Goal: Transaction & Acquisition: Purchase product/service

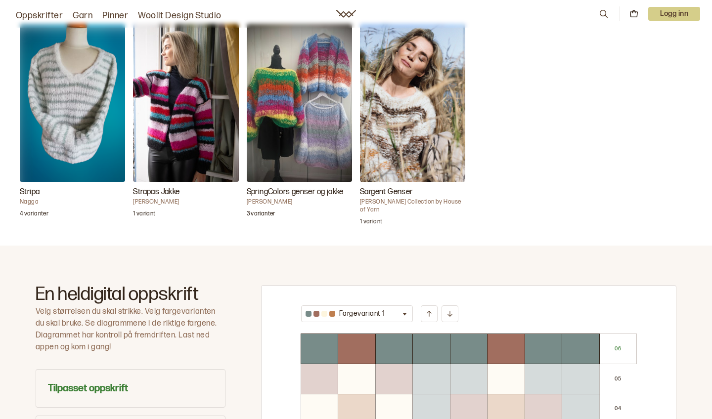
scroll to position [304, 0]
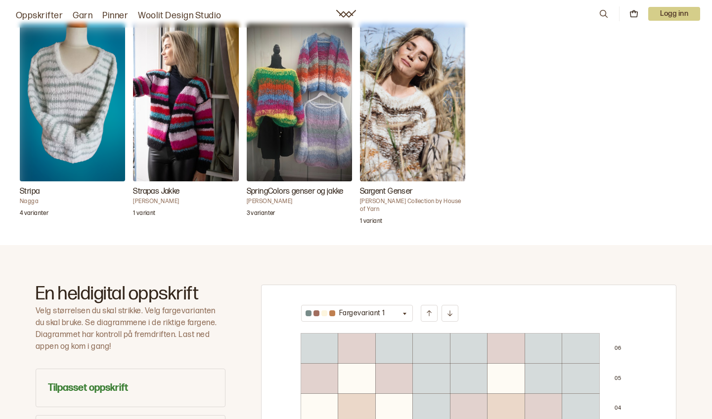
click at [92, 119] on img "Stripa" at bounding box center [72, 102] width 105 height 158
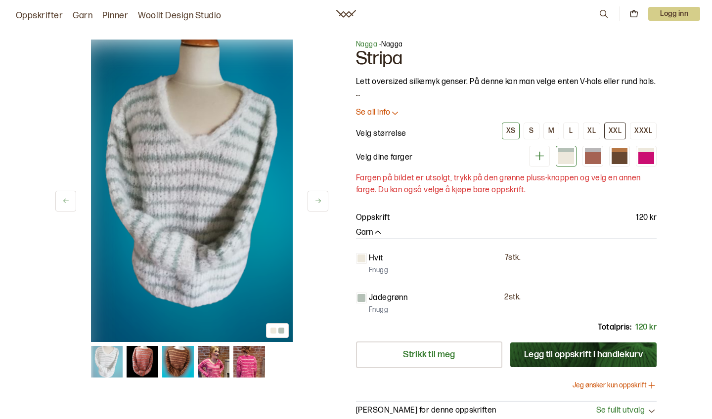
click at [617, 132] on div "XXL" at bounding box center [614, 131] width 13 height 9
click at [210, 365] on img at bounding box center [214, 362] width 32 height 32
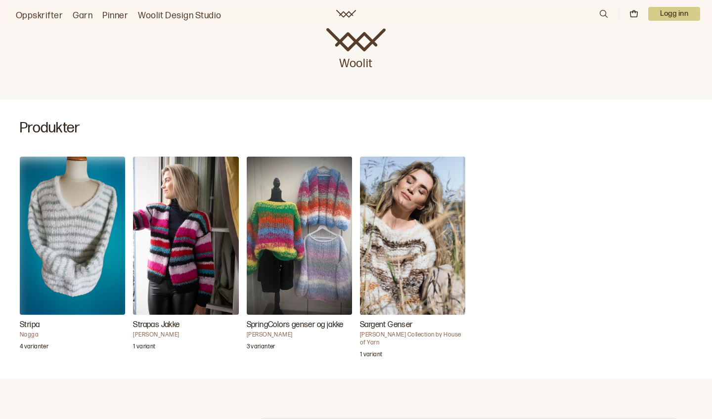
scroll to position [171, 0]
click at [297, 232] on img "SpringColors genser og jakke" at bounding box center [299, 235] width 105 height 158
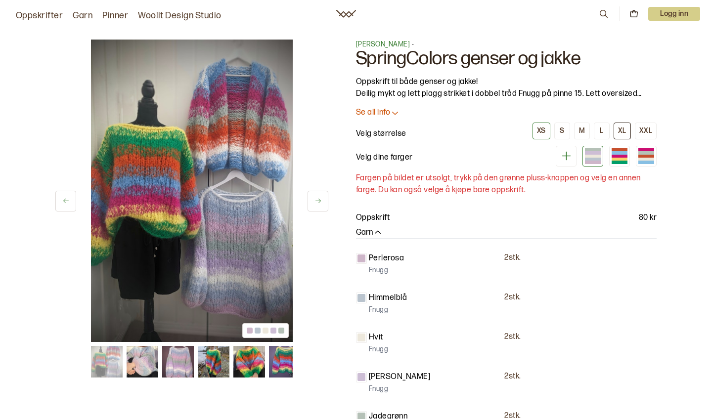
click at [620, 131] on div "XL" at bounding box center [622, 131] width 8 height 9
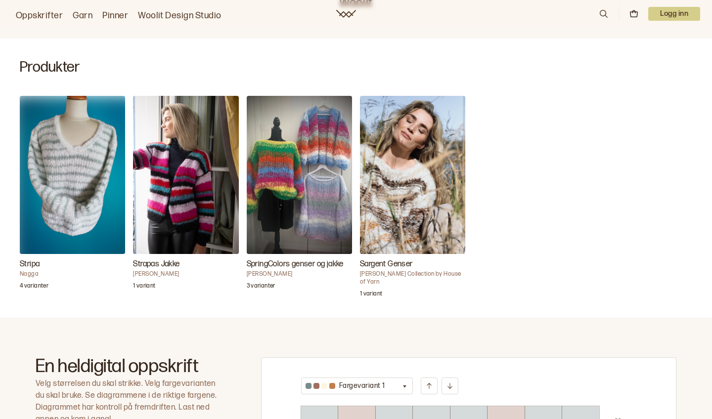
scroll to position [240, 0]
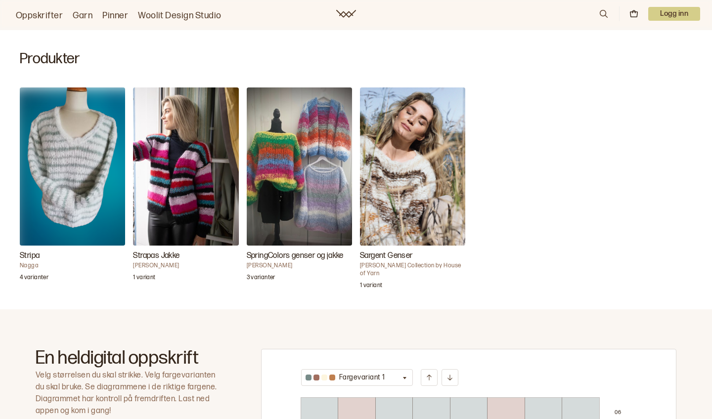
click at [397, 197] on img "Sargent Genser" at bounding box center [412, 166] width 105 height 158
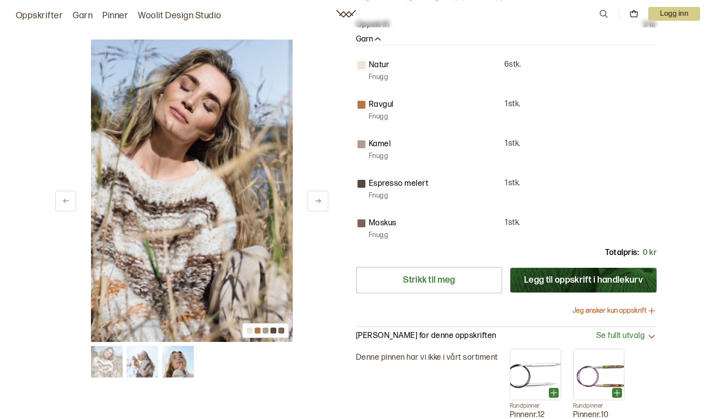
scroll to position [192, 0]
click at [611, 281] on button "Legg til oppskrift i handlekurv" at bounding box center [583, 281] width 146 height 25
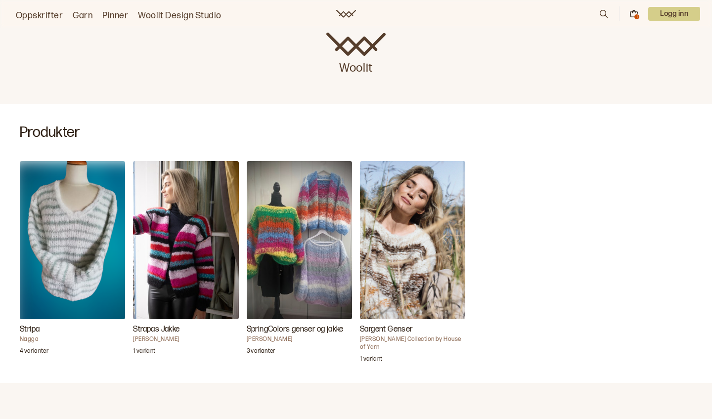
scroll to position [167, 0]
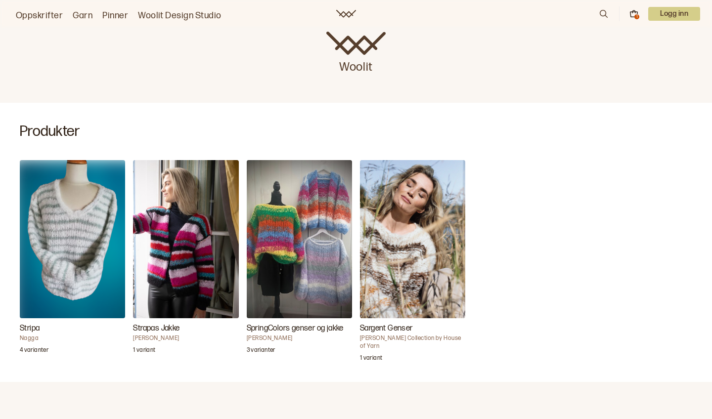
click at [413, 258] on img "Sargent Genser" at bounding box center [412, 239] width 105 height 158
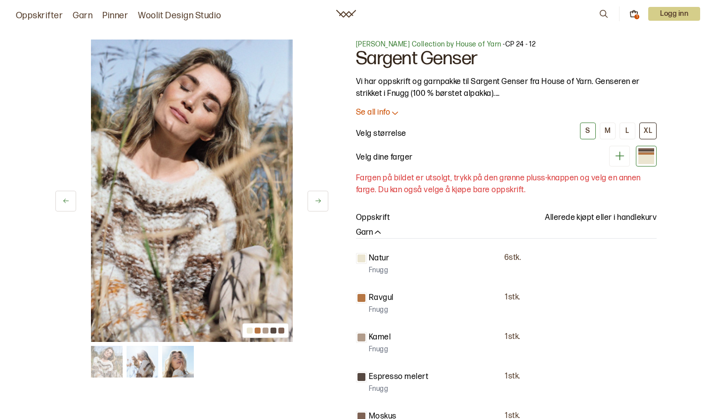
click at [646, 131] on div "XL" at bounding box center [648, 131] width 8 height 9
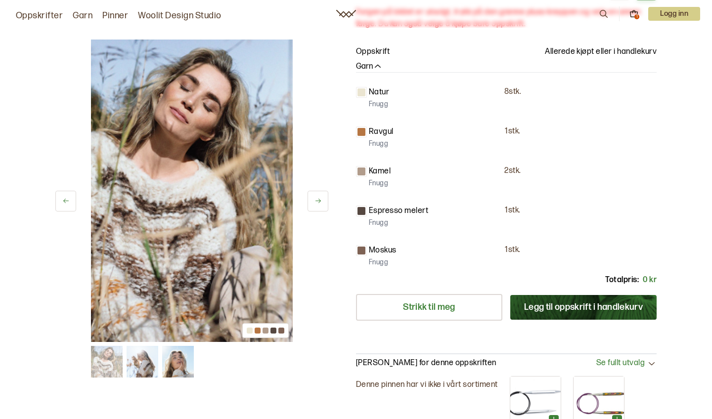
scroll to position [167, 0]
click at [603, 303] on button "Legg til oppskrift i handlekurv" at bounding box center [583, 307] width 146 height 25
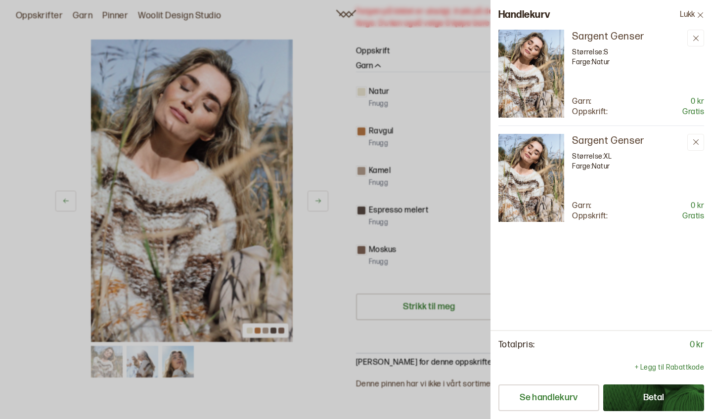
click at [653, 393] on button "Betal" at bounding box center [653, 398] width 101 height 27
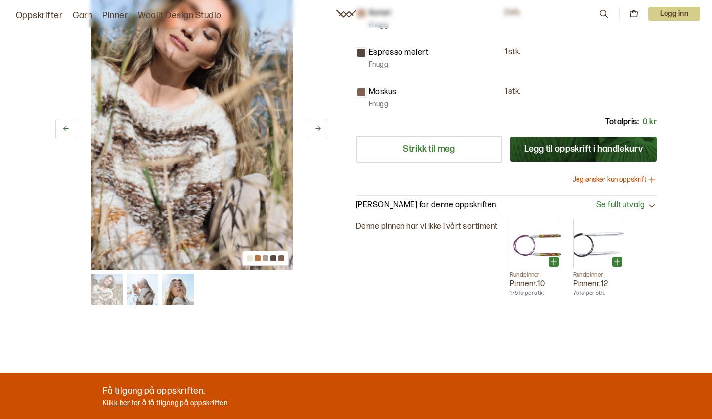
scroll to position [325, 0]
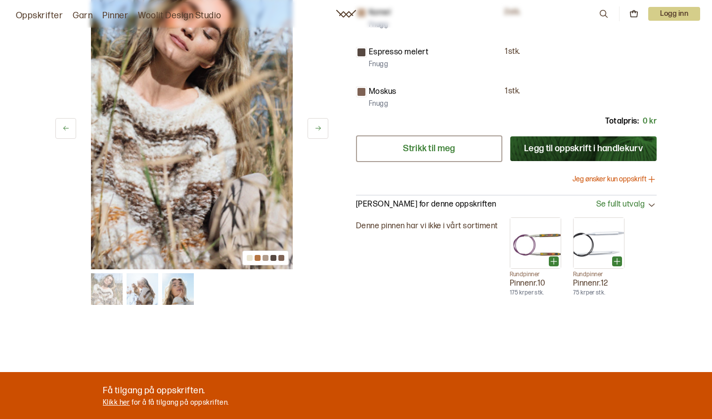
click at [420, 148] on link "Strikk til meg" at bounding box center [429, 148] width 146 height 27
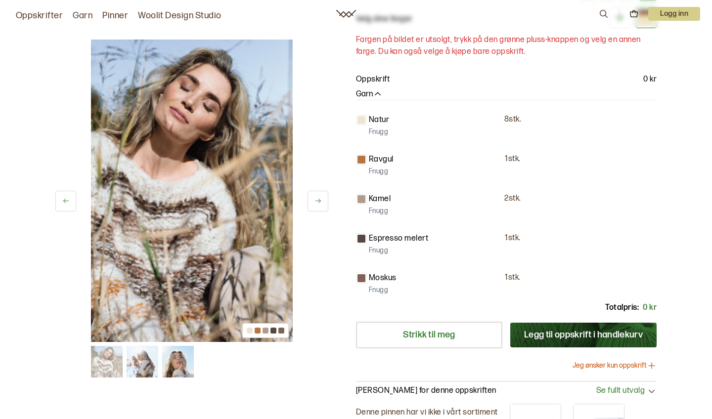
scroll to position [138, 0]
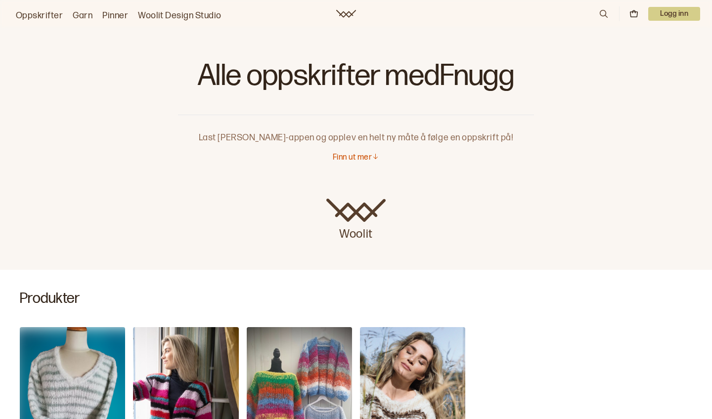
click at [84, 16] on link "Garn" at bounding box center [83, 16] width 20 height 14
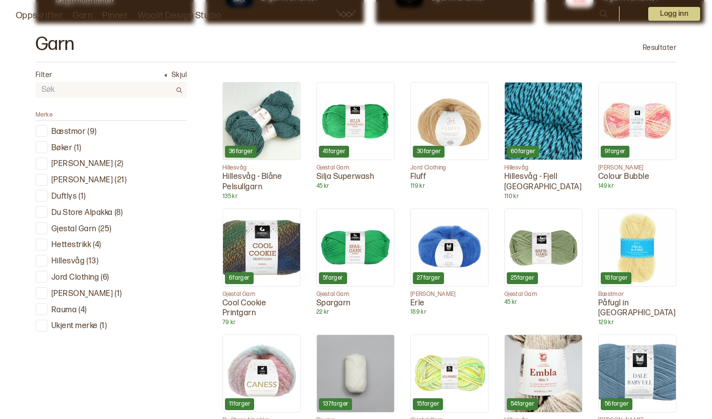
scroll to position [283, 0]
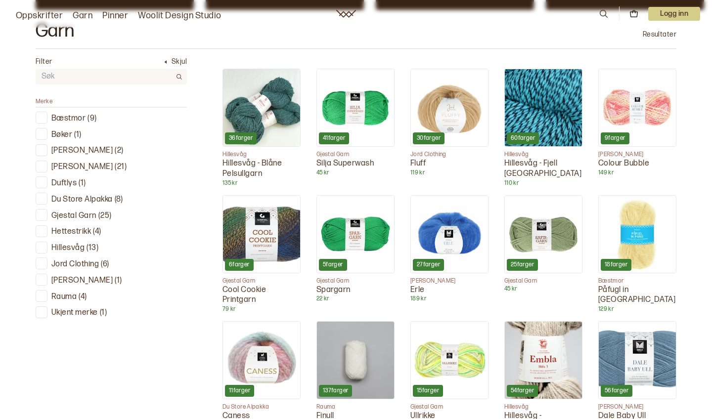
click at [80, 308] on p "Ukjent merke" at bounding box center [74, 313] width 46 height 10
